Goal: Check status: Check status

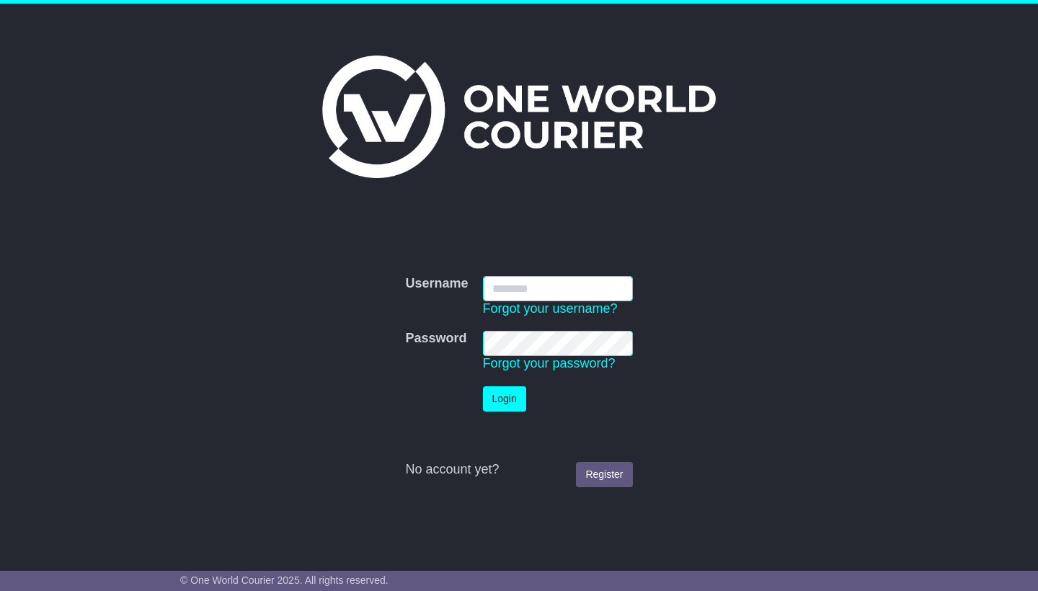
type input "**********"
click at [504, 399] on button "Login" at bounding box center [504, 398] width 43 height 25
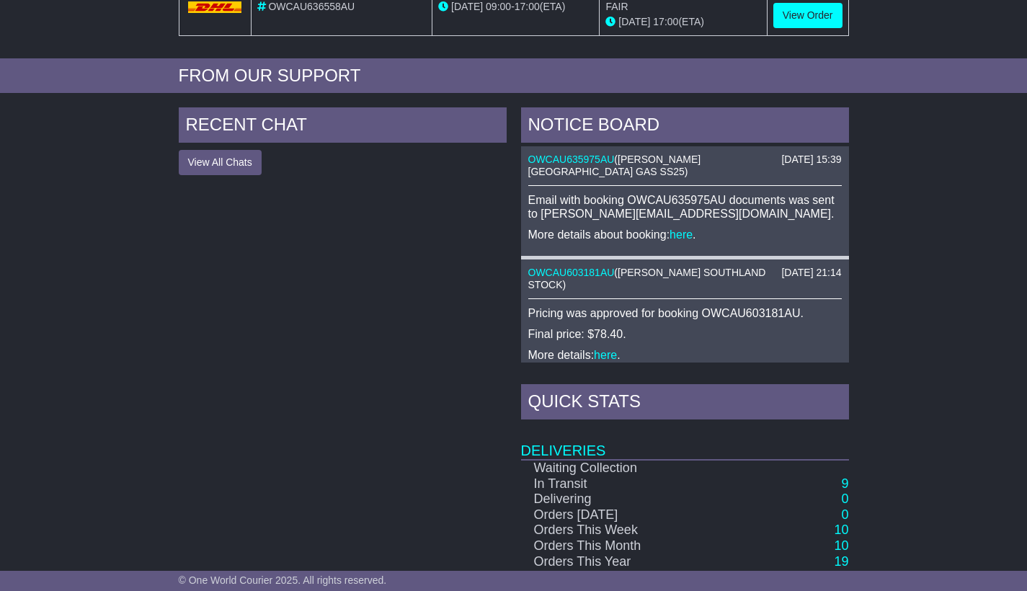
click at [661, 193] on p "Email with booking OWCAU635975AU documents was sent to [PERSON_NAME][EMAIL_ADDR…" at bounding box center [685, 206] width 314 height 27
copy p "OWCAU635975AU"
